Goal: Check status: Check status

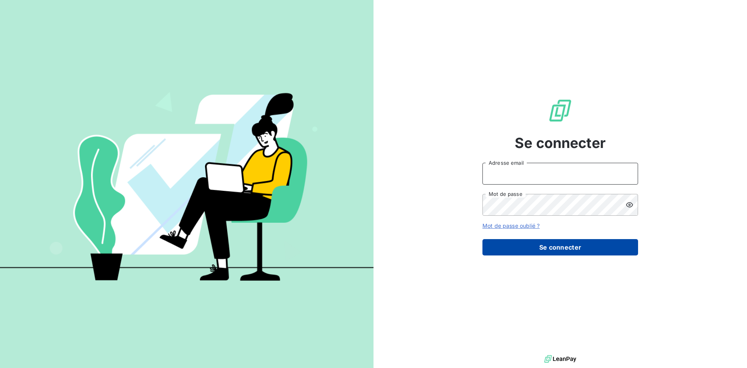
type input "[PERSON_NAME][EMAIL_ADDRESS][DOMAIN_NAME]"
click at [520, 241] on button "Se connecter" at bounding box center [561, 247] width 156 height 16
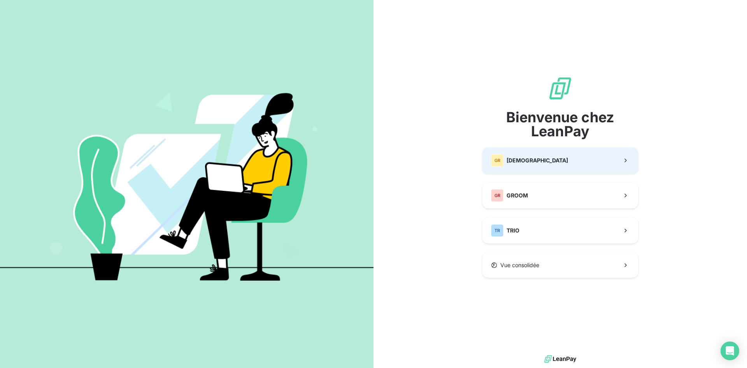
click at [508, 155] on div "GR GREENWISHES" at bounding box center [529, 160] width 77 height 12
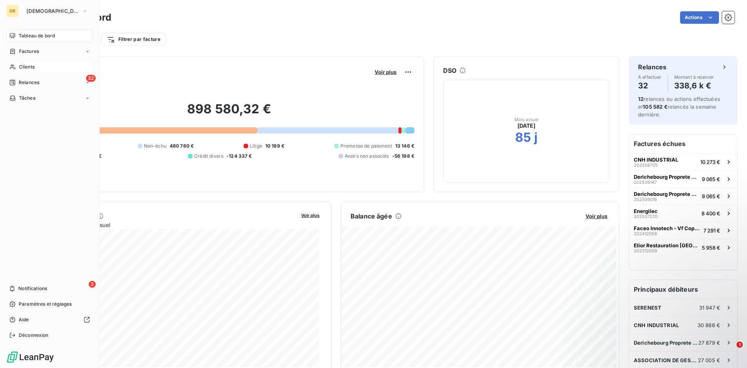
click at [40, 70] on div "Clients" at bounding box center [49, 67] width 87 height 12
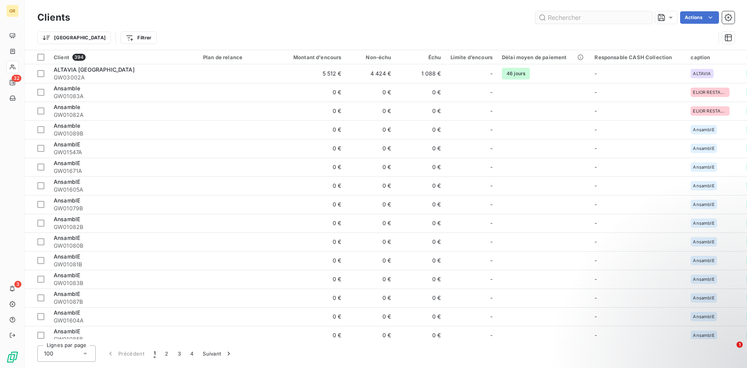
click at [587, 19] on input "text" at bounding box center [594, 17] width 117 height 12
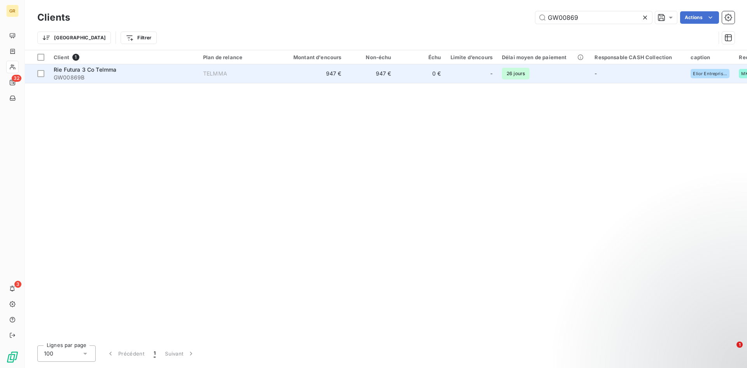
type input "GW00869"
click at [160, 69] on div "Rie Futura 3 Co Telmma" at bounding box center [124, 70] width 140 height 8
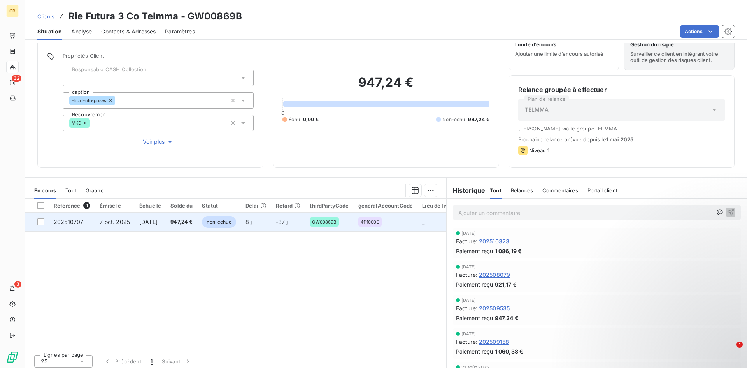
scroll to position [31, 0]
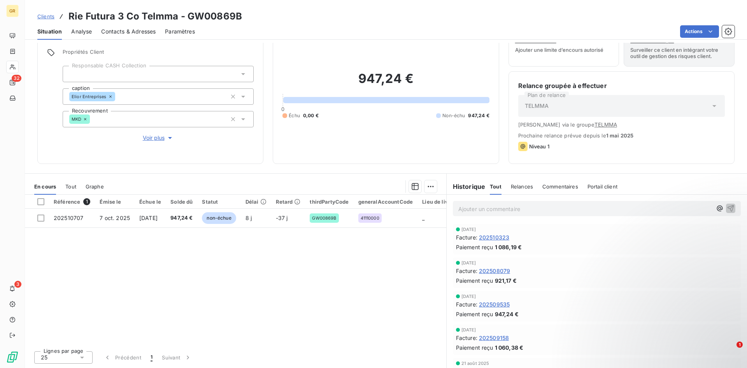
click at [69, 187] on span "Tout" at bounding box center [70, 186] width 11 height 6
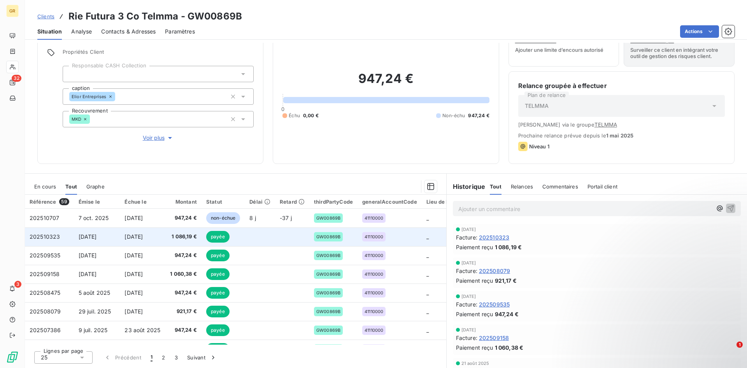
click at [152, 242] on td "[DATE]" at bounding box center [143, 236] width 46 height 19
